Goal: Information Seeking & Learning: Check status

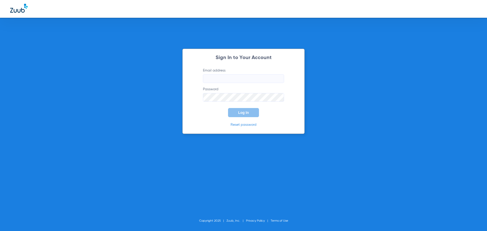
type input "[PERSON_NAME][EMAIL_ADDRESS][PERSON_NAME][DOMAIN_NAME]"
click at [252, 115] on button "Log In" at bounding box center [243, 112] width 31 height 9
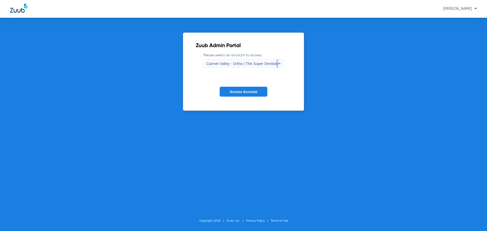
click at [276, 63] on div "Carmel Valley - Ortho | The Super Dentists" at bounding box center [243, 63] width 79 height 9
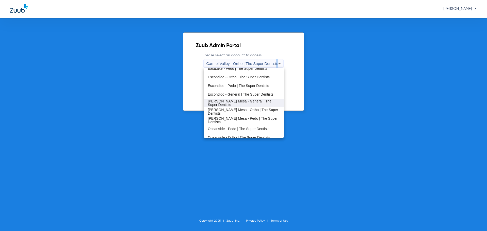
scroll to position [60, 0]
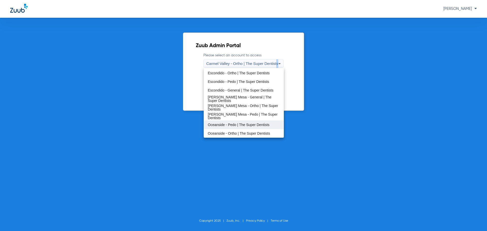
click at [229, 125] on span "Oceanside - Pedo | The Super Dentists" at bounding box center [239, 125] width 62 height 4
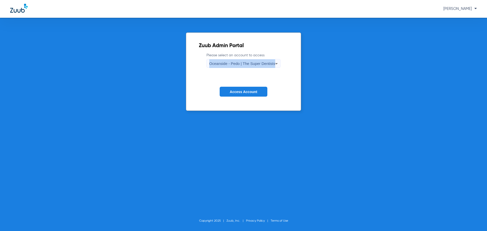
click at [237, 90] on span "Access Account" at bounding box center [243, 92] width 27 height 4
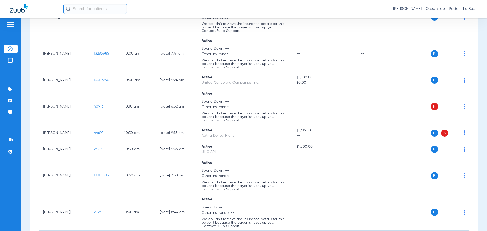
scroll to position [1344, 0]
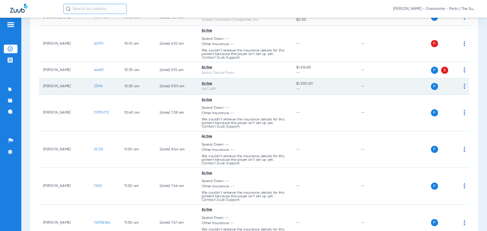
click at [61, 86] on td "[PERSON_NAME]" at bounding box center [64, 86] width 51 height 16
click at [100, 86] on span "23916" at bounding box center [98, 86] width 9 height 4
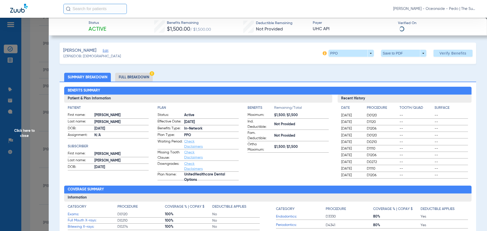
scroll to position [51, 0]
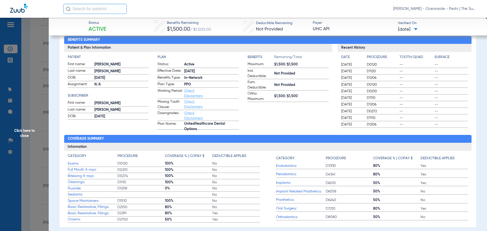
click at [78, 194] on span "Sealants:" at bounding box center [93, 194] width 50 height 5
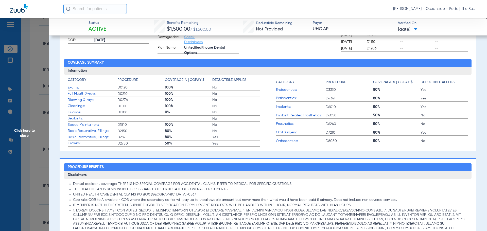
scroll to position [0, 0]
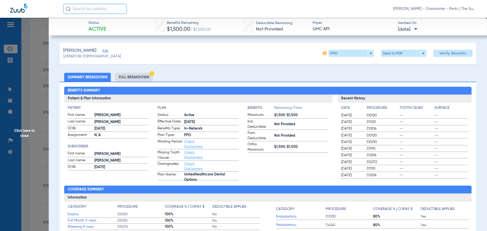
click at [123, 74] on li "Full Breakdown" at bounding box center [134, 77] width 38 height 9
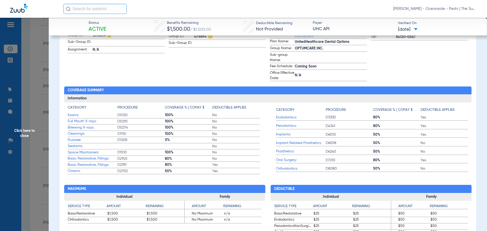
scroll to position [152, 0]
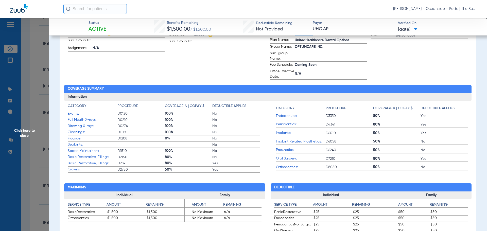
click at [76, 145] on span "Sealants:" at bounding box center [93, 144] width 50 height 5
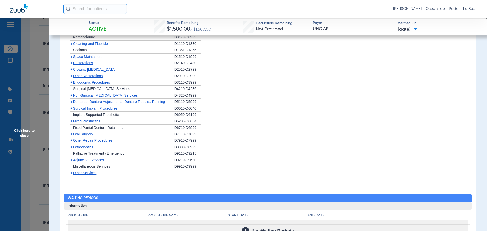
scroll to position [533, 0]
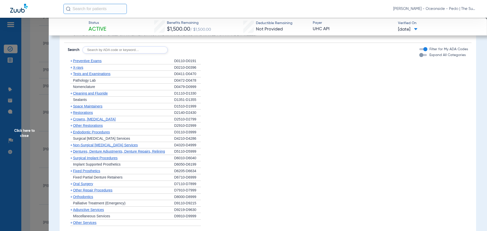
click at [84, 99] on span "Sealants" at bounding box center [80, 100] width 14 height 4
drag, startPoint x: 174, startPoint y: 100, endPoint x: 198, endPoint y: 102, distance: 23.9
click at [198, 102] on div "D1351-D1355" at bounding box center [187, 100] width 27 height 7
copy div "D1351-D1355"
paste input "D1351-D1355"
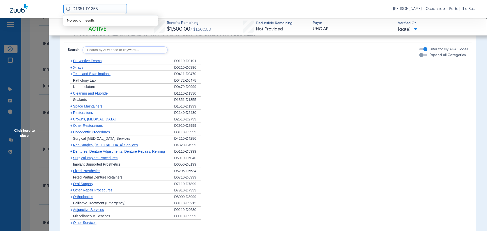
click at [85, 9] on input "D1351-D1355" at bounding box center [94, 9] width 63 height 10
click at [103, 8] on input "D1351-D1355" at bounding box center [94, 9] width 63 height 10
type input "D"
click at [284, 187] on li "+ [MEDICAL_DATA] D7110-D7899" at bounding box center [268, 184] width 400 height 7
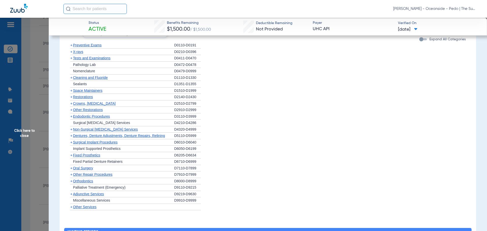
scroll to position [462, 0]
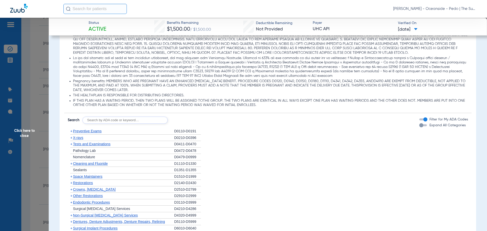
click at [91, 166] on span "Cleaning and Fluoride" at bounding box center [90, 164] width 35 height 4
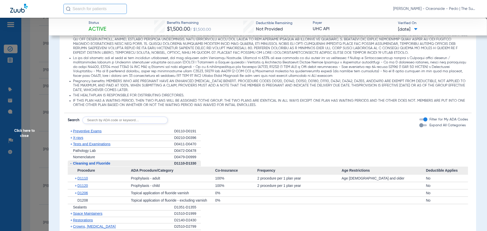
click at [86, 207] on span "Sealants" at bounding box center [80, 207] width 14 height 4
click at [91, 6] on input "text" at bounding box center [94, 9] width 63 height 10
type input "d1355"
click at [119, 120] on input "text" at bounding box center [124, 120] width 85 height 7
type input "d1355"
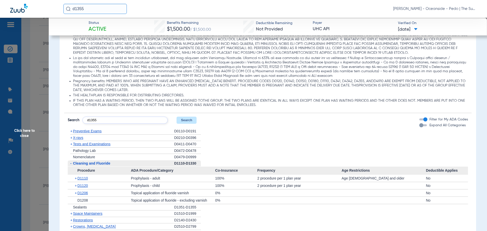
click at [190, 123] on button "Search" at bounding box center [187, 120] width 20 height 7
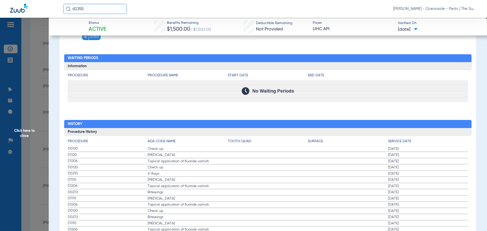
scroll to position [581, 0]
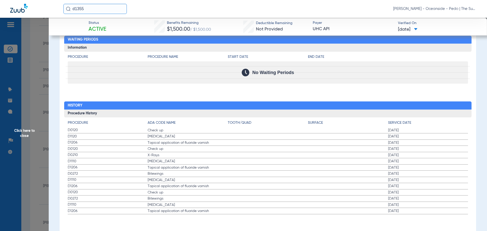
click at [94, 10] on input "d1355" at bounding box center [94, 9] width 63 height 10
type input "1"
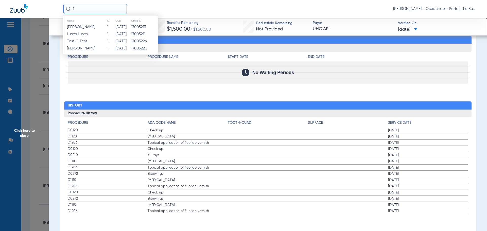
click at [98, 6] on input "1" at bounding box center [94, 9] width 63 height 10
